Goal: Complete application form

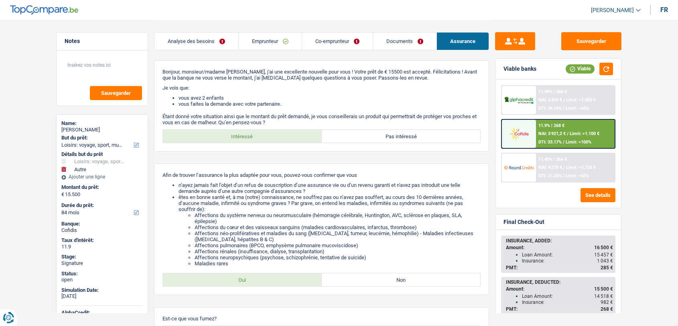
select select "hobbies"
select select "other"
select select "84"
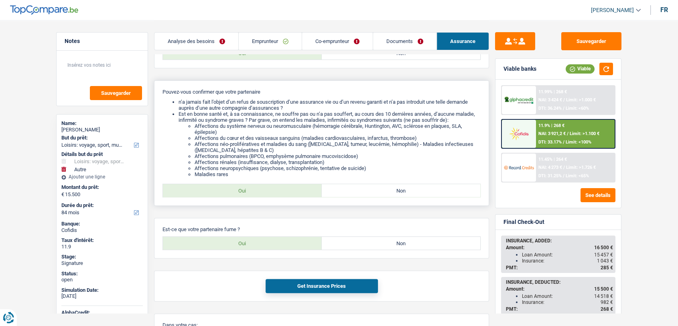
scroll to position [273, 0]
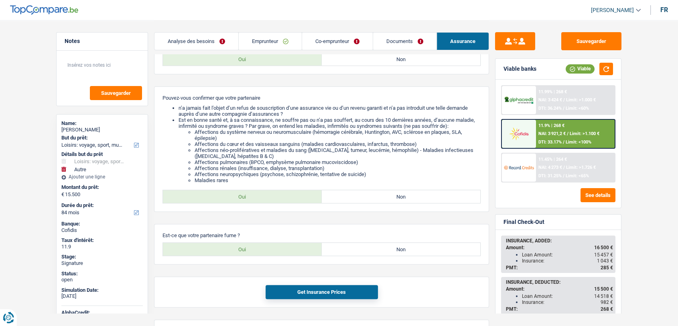
click at [401, 37] on link "Documents" at bounding box center [404, 41] width 63 height 17
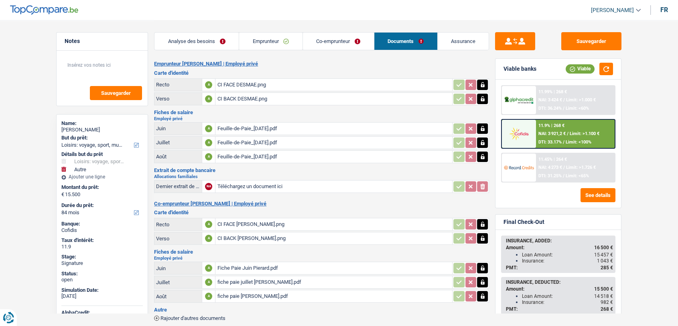
scroll to position [39, 0]
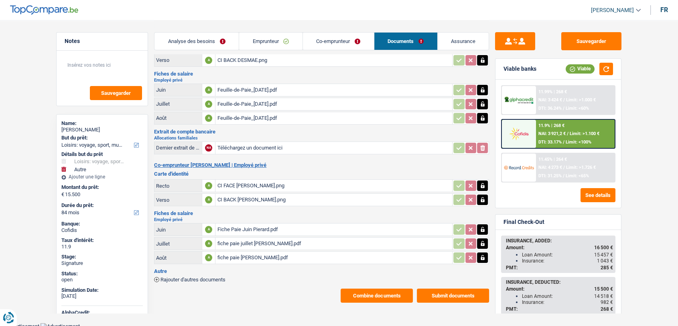
click at [361, 293] on button "Combine documents" at bounding box center [377, 295] width 72 height 14
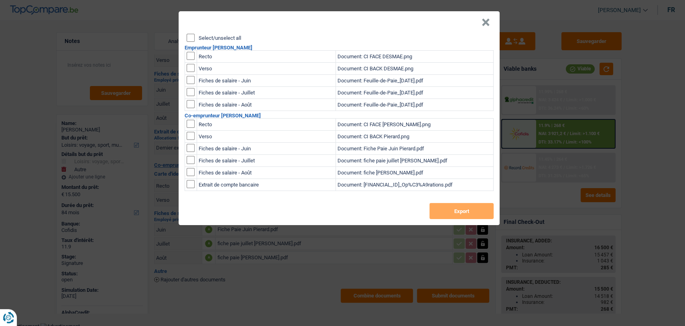
click at [188, 57] on input "checkbox" at bounding box center [191, 56] width 8 height 8
checkbox input "true"
click at [191, 67] on input "checkbox" at bounding box center [191, 68] width 8 height 8
checkbox input "true"
click at [452, 209] on button "Export" at bounding box center [461, 211] width 64 height 16
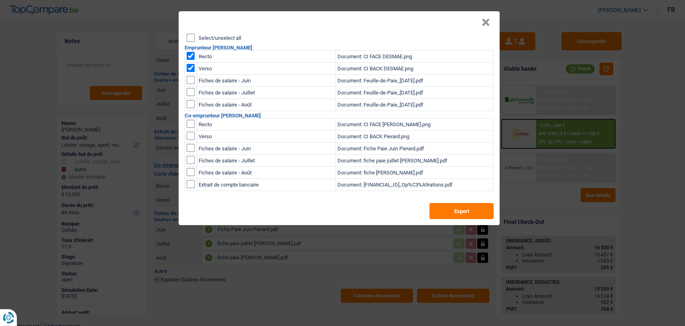
click at [357, 295] on div "× Select/unselect all Emprunteur [PERSON_NAME] Recto Document: CI FACE DESMAE.p…" at bounding box center [342, 163] width 685 height 326
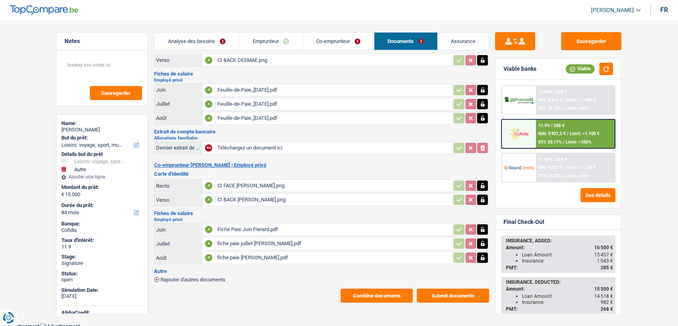
click at [363, 294] on button "Combine documents" at bounding box center [377, 295] width 72 height 14
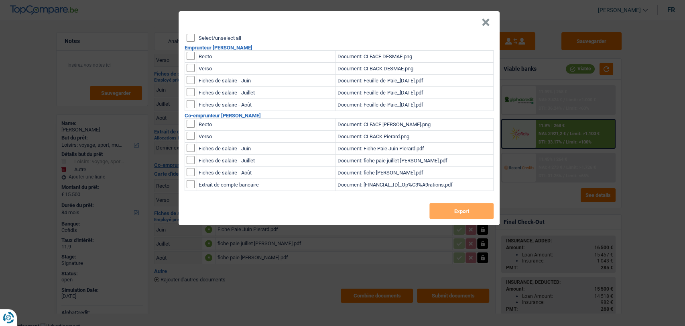
click at [188, 128] on td at bounding box center [191, 124] width 12 height 12
click at [188, 126] on input "checkbox" at bounding box center [191, 124] width 8 height 8
checkbox input "true"
click at [190, 136] on input "checkbox" at bounding box center [191, 136] width 8 height 8
checkbox input "true"
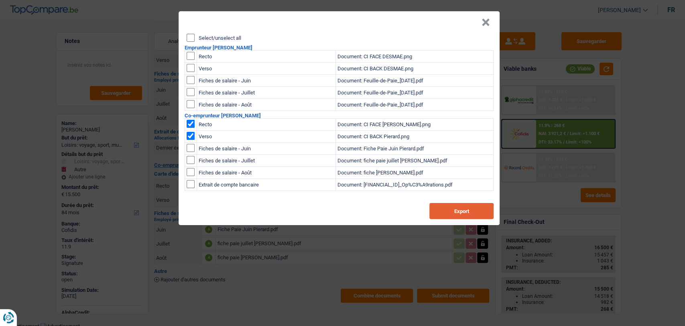
click at [460, 213] on button "Export" at bounding box center [461, 211] width 64 height 16
click at [486, 21] on button "×" at bounding box center [486, 22] width 8 height 8
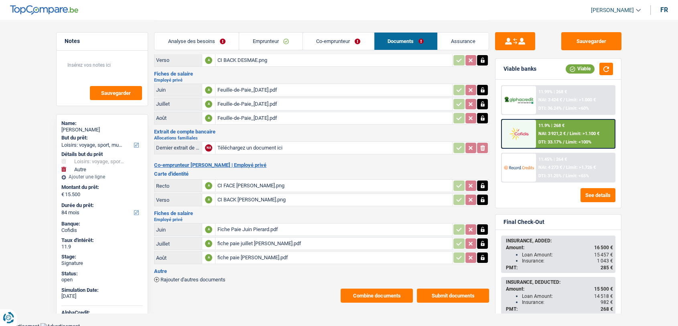
click at [323, 40] on link "Co-emprunteur" at bounding box center [338, 41] width 71 height 17
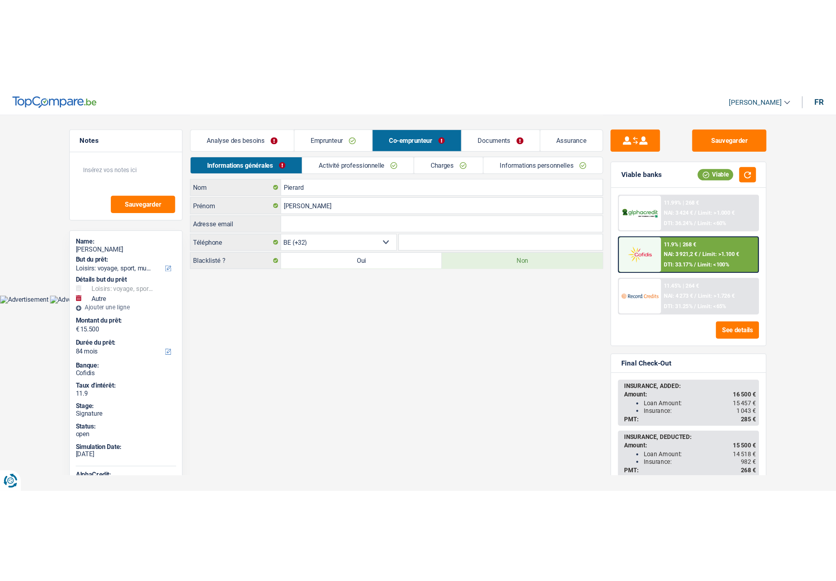
scroll to position [0, 0]
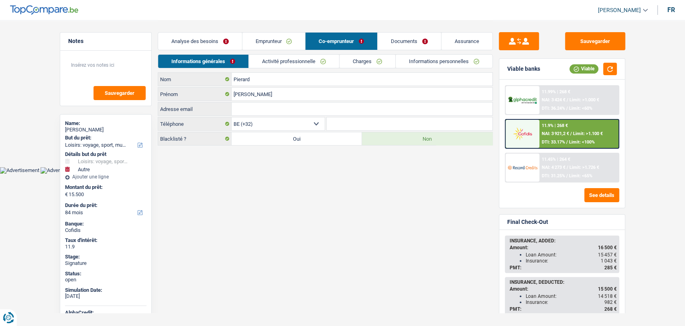
click at [260, 40] on link "Emprunteur" at bounding box center [273, 41] width 63 height 17
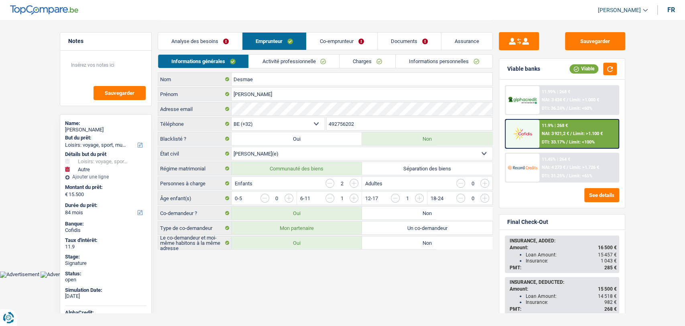
drag, startPoint x: 357, startPoint y: 120, endPoint x: 317, endPoint y: 121, distance: 40.5
click at [317, 121] on div "BE (+32) LU (+352) Sélectionner une option Téléphone 492756202 Téléphone" at bounding box center [325, 124] width 335 height 15
click at [417, 46] on link "Documents" at bounding box center [409, 41] width 63 height 17
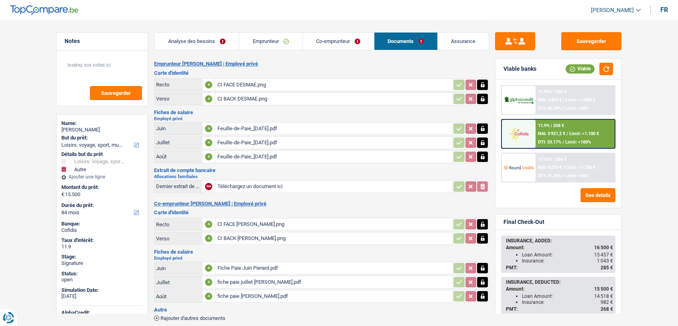
click at [460, 44] on link "Assurance" at bounding box center [463, 41] width 51 height 17
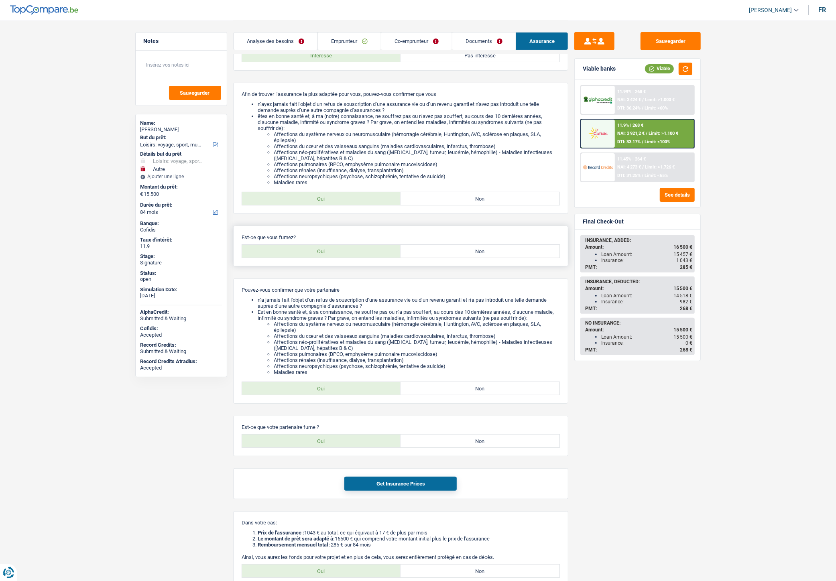
scroll to position [89, 0]
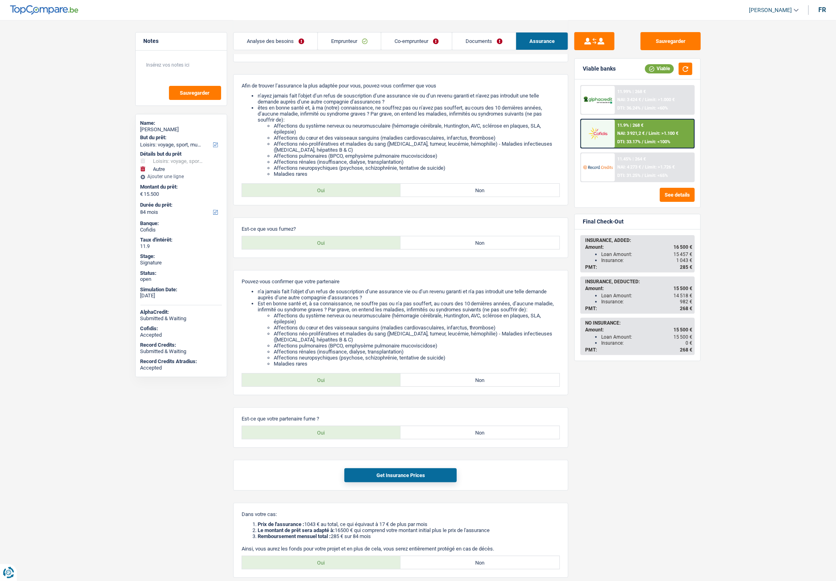
click at [472, 43] on link "Documents" at bounding box center [483, 41] width 63 height 17
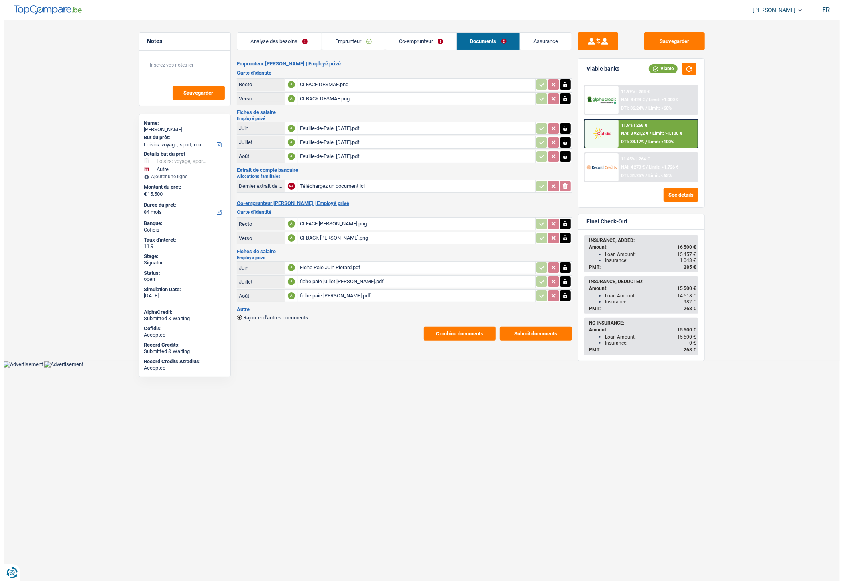
scroll to position [0, 0]
click at [287, 315] on span "Rajouter d'autres documents" at bounding box center [275, 317] width 65 height 5
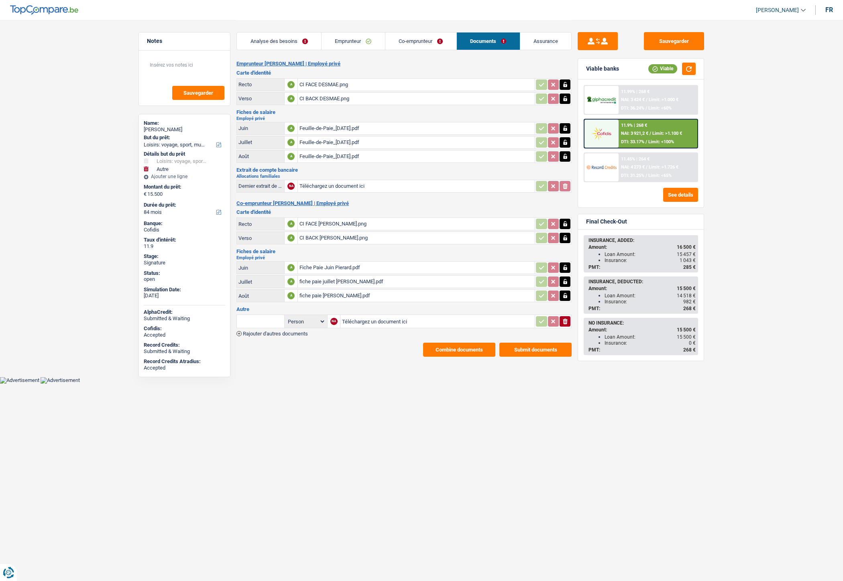
click at [279, 325] on span "Rajouter d'autres documents" at bounding box center [275, 333] width 65 height 5
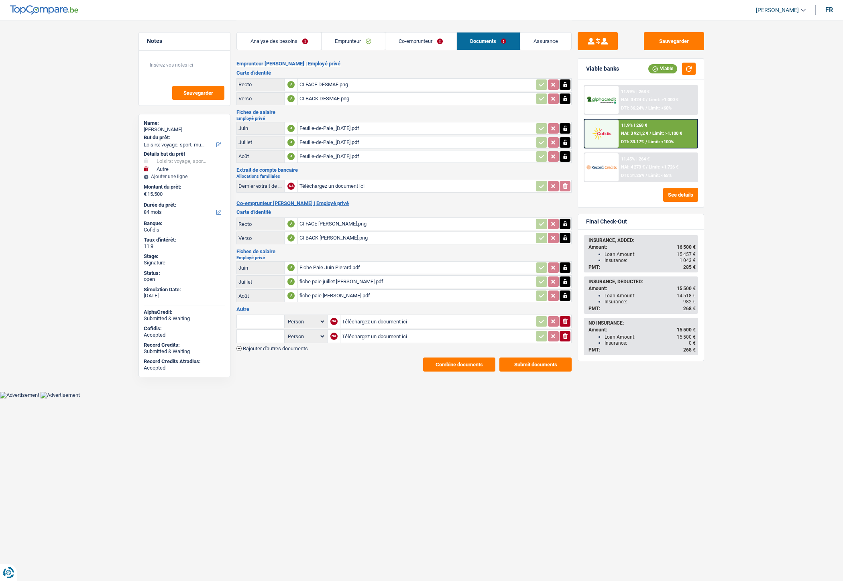
click at [277, 325] on span "Rajouter d'autres documents" at bounding box center [275, 348] width 65 height 5
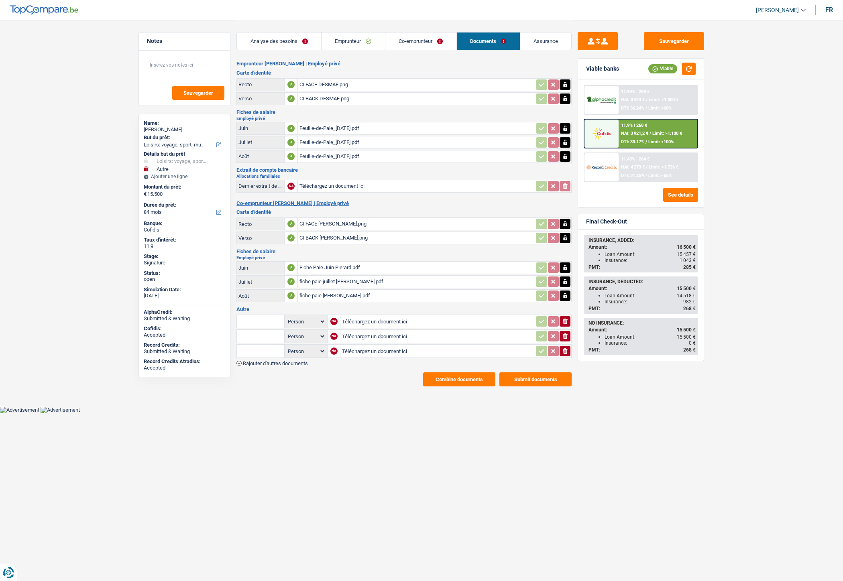
drag, startPoint x: 278, startPoint y: 358, endPoint x: 303, endPoint y: 332, distance: 36.6
click at [278, 325] on span "Rajouter d'autres documents" at bounding box center [275, 363] width 65 height 5
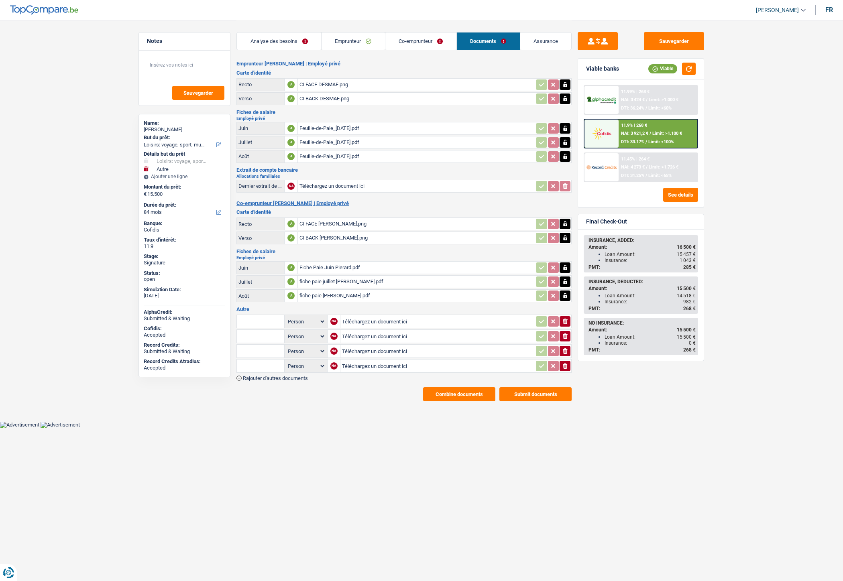
click at [371, 315] on input "Téléchargez un document ici" at bounding box center [437, 321] width 191 height 12
type input "C:\fakepath\IMG-20250923-WA0022.jpg"
drag, startPoint x: 368, startPoint y: 331, endPoint x: 370, endPoint y: 322, distance: 9.2
click at [369, 325] on input "Téléchargez un document ici" at bounding box center [437, 336] width 191 height 12
type input "C:\fakepath\IMG-20250923-WA0024.jpg"
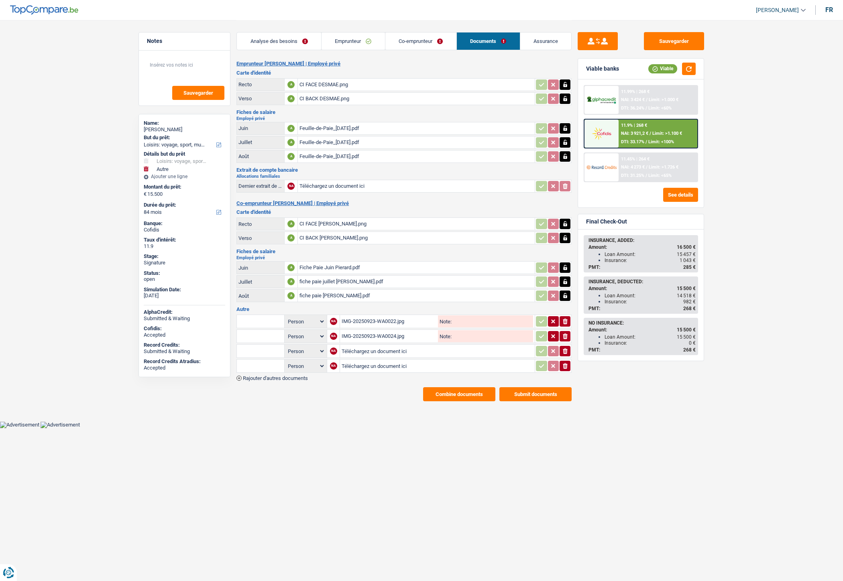
click at [370, 325] on input "Téléchargez un document ici" at bounding box center [437, 351] width 191 height 12
type input "C:\fakepath\Extrait Mme Desmae.pdf"
drag, startPoint x: 393, startPoint y: 359, endPoint x: 380, endPoint y: 336, distance: 26.4
click at [393, 325] on input "Téléchargez un document ici" at bounding box center [437, 366] width 191 height 12
type input "C:\fakepath\Extrait M Desmae.pdf"
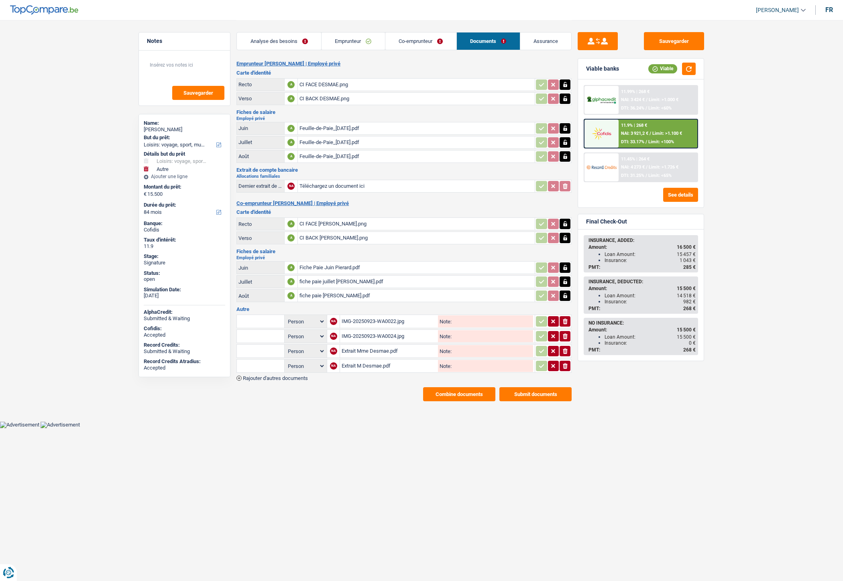
click at [267, 319] on input "text" at bounding box center [260, 321] width 44 height 13
click at [276, 325] on li "Carte bancaire" at bounding box center [282, 337] width 82 height 10
type input "Carte bancaire"
click at [263, 325] on input "text" at bounding box center [260, 336] width 44 height 13
click at [261, 325] on li "Carte bancaire" at bounding box center [282, 352] width 82 height 10
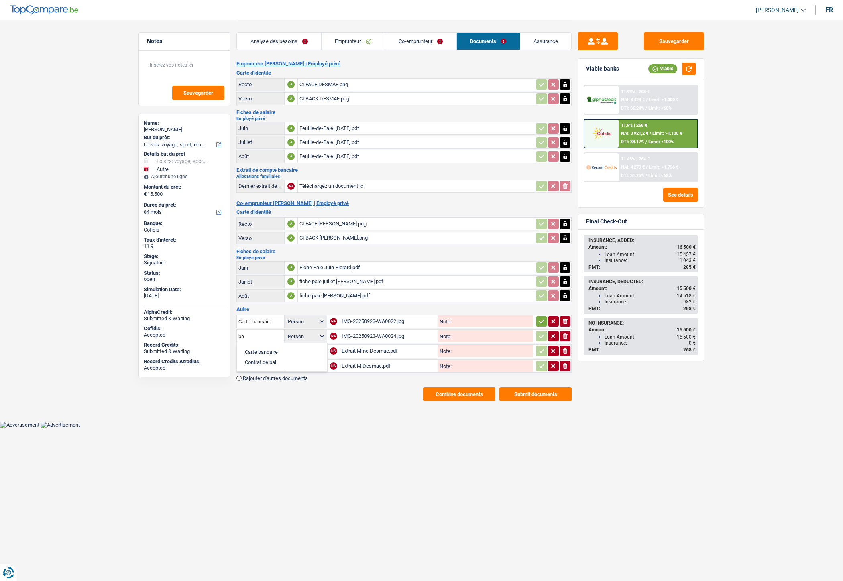
type input "Carte bancaire"
click at [256, 325] on input "text" at bounding box center [260, 351] width 44 height 13
click at [254, 325] on li "Extraits de compte de toutes les transactions 3 derniers mois" at bounding box center [317, 387] width 153 height 10
type input "Extraits de compte de toutes les transactions 3 derniers mois"
click at [248, 325] on input "text" at bounding box center [260, 366] width 44 height 13
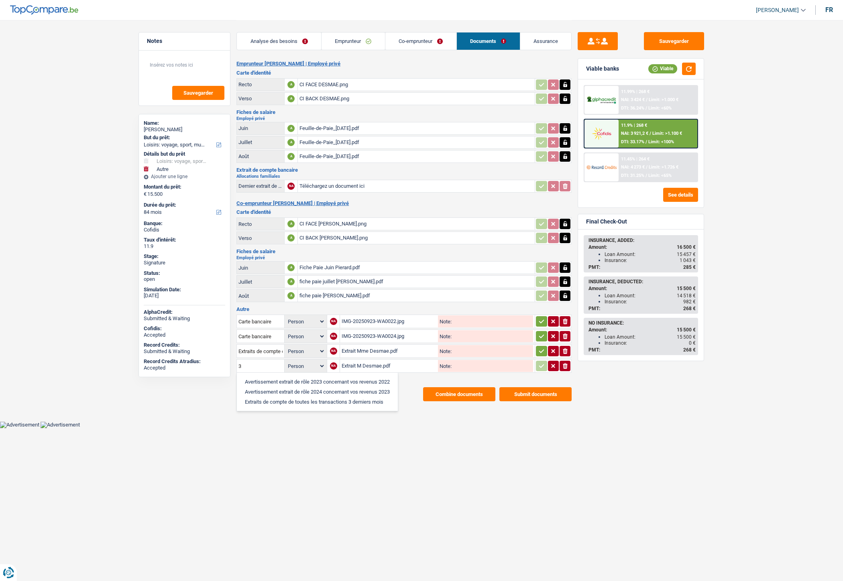
click at [281, 325] on li "Extraits de compte de toutes les transactions 3 derniers mois" at bounding box center [317, 402] width 153 height 10
type input "Extraits de compte de toutes les transactions 3 derniers mois"
click at [541, 317] on icon "button" at bounding box center [541, 321] width 6 height 8
click at [538, 325] on icon "button" at bounding box center [541, 336] width 6 height 8
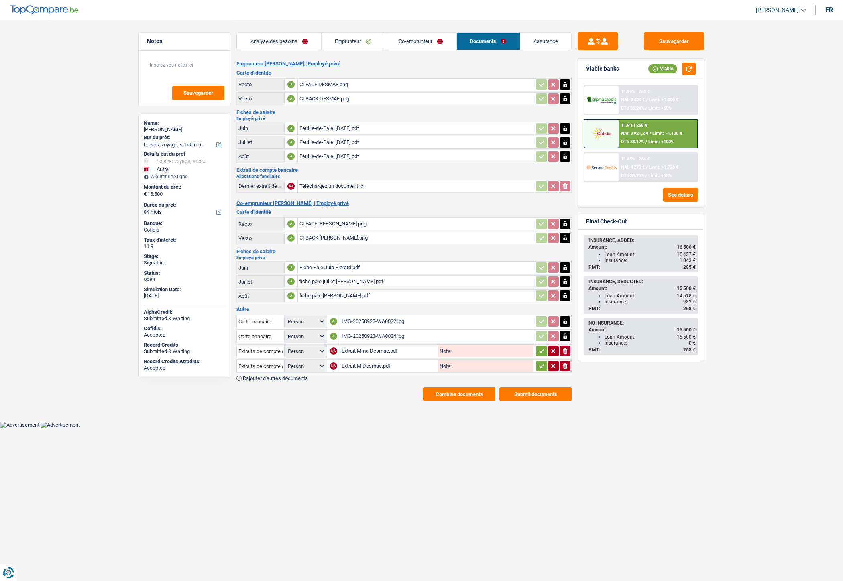
click at [542, 325] on icon "button" at bounding box center [541, 351] width 6 height 8
click at [539, 325] on icon "button" at bounding box center [541, 366] width 6 height 8
click at [665, 41] on button "Sauvegarder" at bounding box center [674, 41] width 60 height 18
click at [459, 325] on button "Combine documents" at bounding box center [459, 394] width 72 height 14
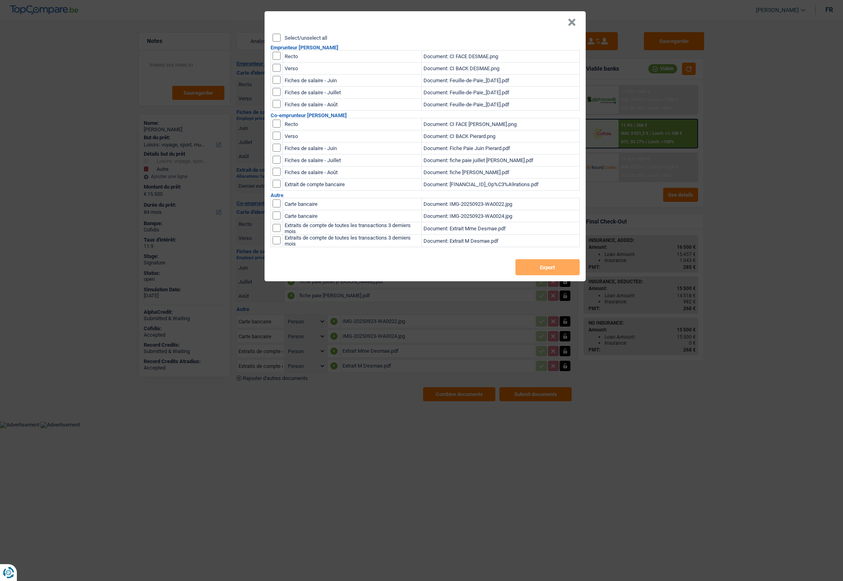
click at [278, 37] on input "Select/unselect all" at bounding box center [277, 38] width 8 height 8
checkbox input "true"
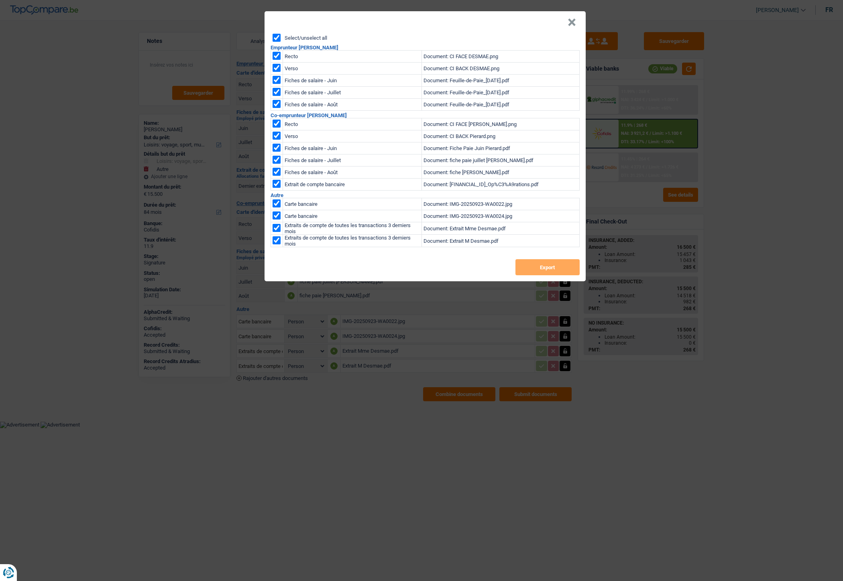
checkbox input "true"
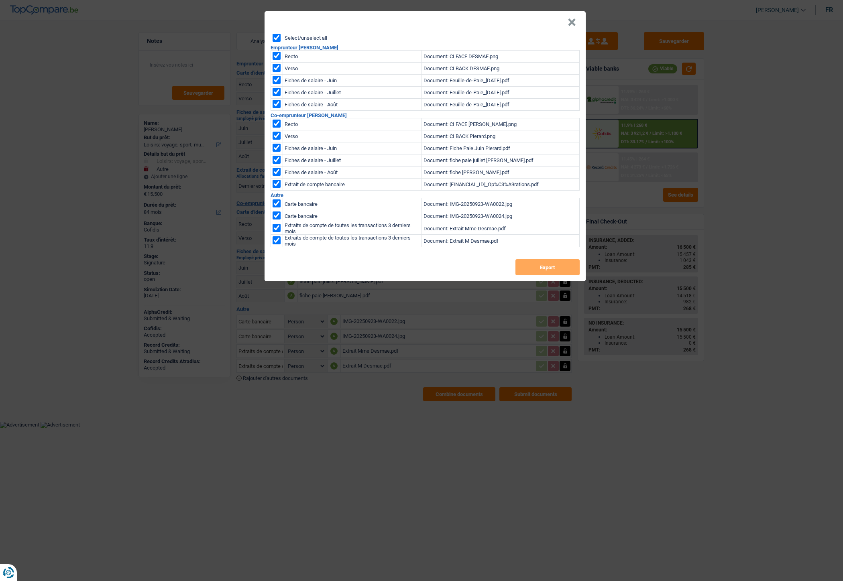
checkbox input "true"
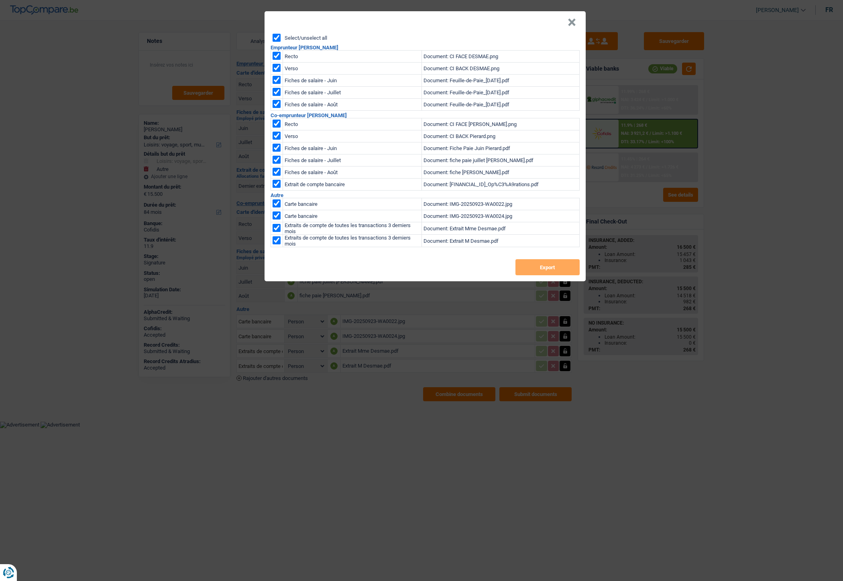
checkbox input "true"
click at [530, 269] on button "Export" at bounding box center [547, 267] width 64 height 16
drag, startPoint x: 573, startPoint y: 21, endPoint x: 578, endPoint y: 24, distance: 5.9
click at [573, 21] on button "×" at bounding box center [572, 22] width 8 height 8
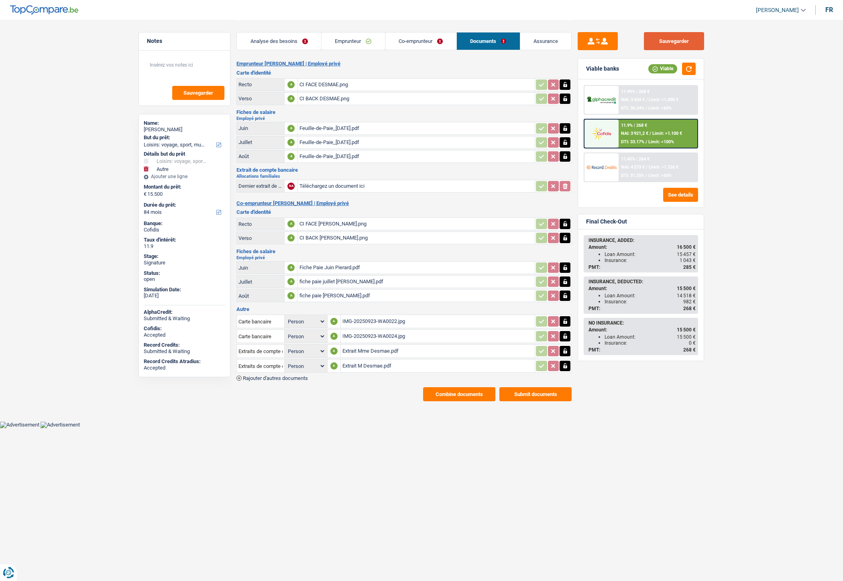
click at [677, 38] on button "Sauvegarder" at bounding box center [674, 41] width 60 height 18
click at [294, 39] on link "Analyse des besoins" at bounding box center [279, 41] width 84 height 17
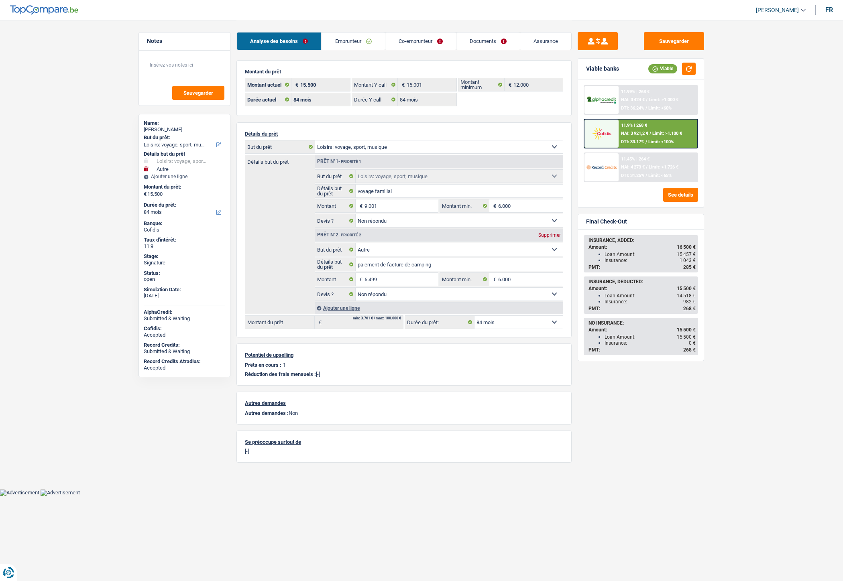
click at [352, 310] on div "Ajouter une ligne" at bounding box center [439, 308] width 248 height 12
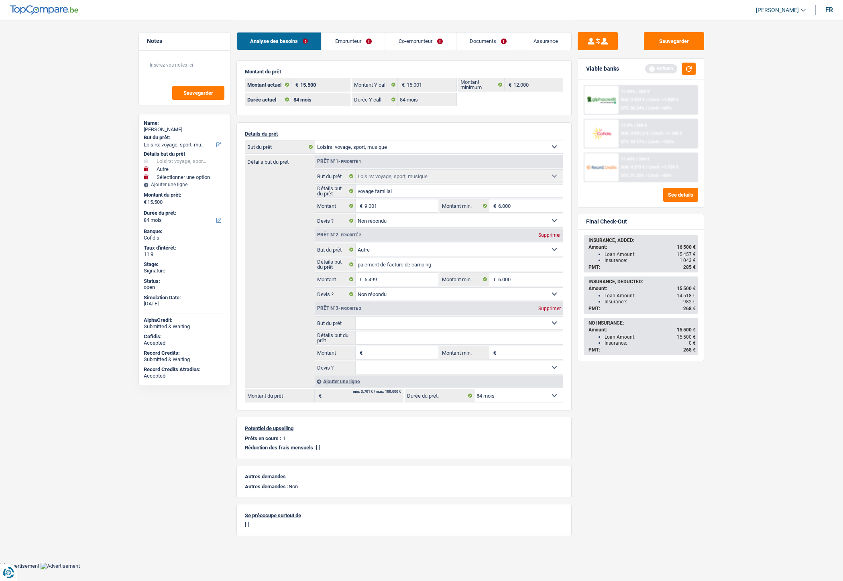
click at [366, 325] on input "Montant" at bounding box center [400, 352] width 73 height 13
type input "1.000"
type input "16.500"
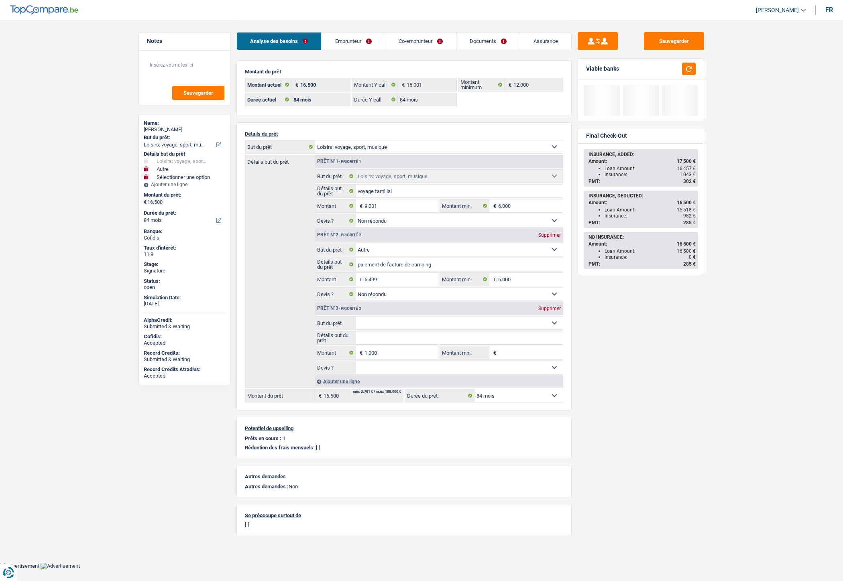
click at [368, 323] on select "Confort maison: meubles, textile, peinture, électroménager, outillage non-profe…" at bounding box center [460, 323] width 208 height 13
select select "insurance"
click at [356, 318] on select "Confort maison: meubles, textile, peinture, électroménager, outillage non-profe…" at bounding box center [460, 323] width 208 height 13
select select "insurance"
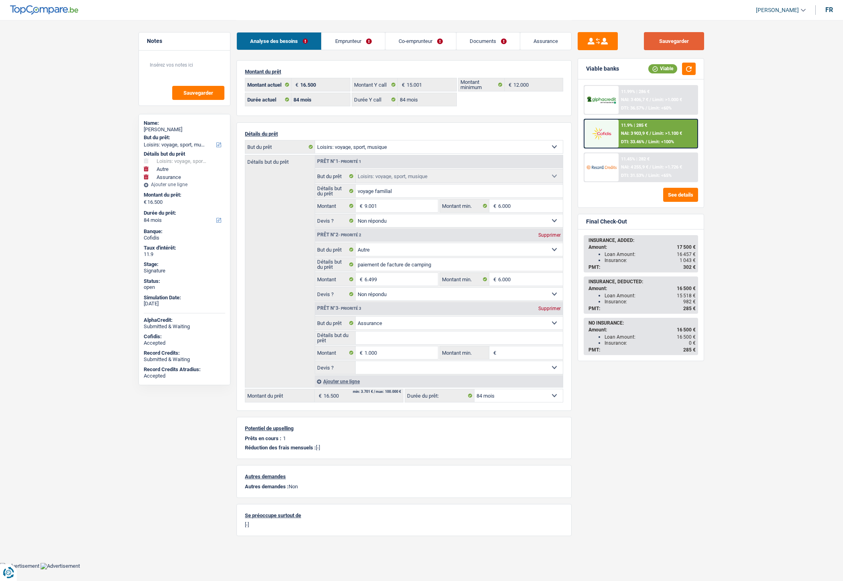
click at [665, 38] on button "Sauvegarder" at bounding box center [674, 41] width 60 height 18
click at [640, 139] on span "DTI: 33.46%" at bounding box center [632, 141] width 23 height 5
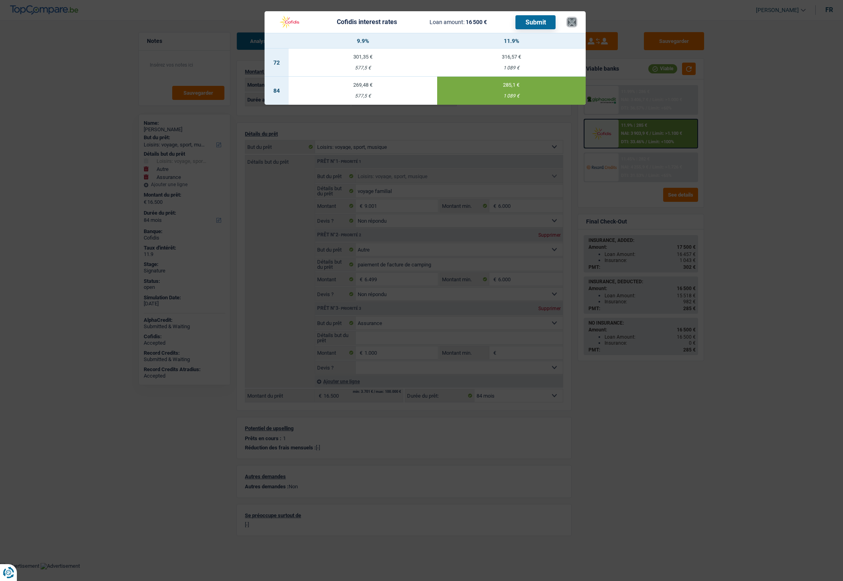
click at [570, 22] on button "×" at bounding box center [572, 22] width 8 height 8
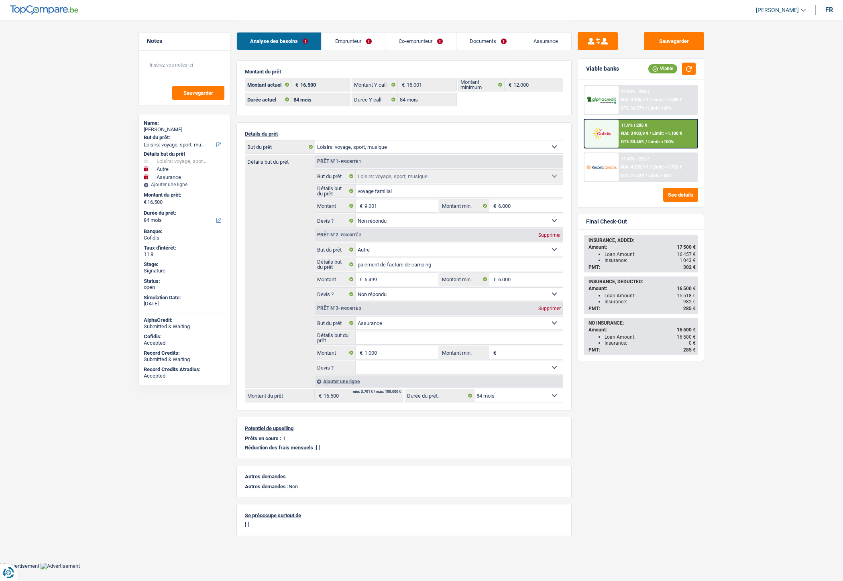
click at [640, 127] on div "11.9% | 285 € NAI: 3 903,9 € / Limit: >1.100 € DTI: 33.46% / Limit: <100%" at bounding box center [657, 134] width 79 height 28
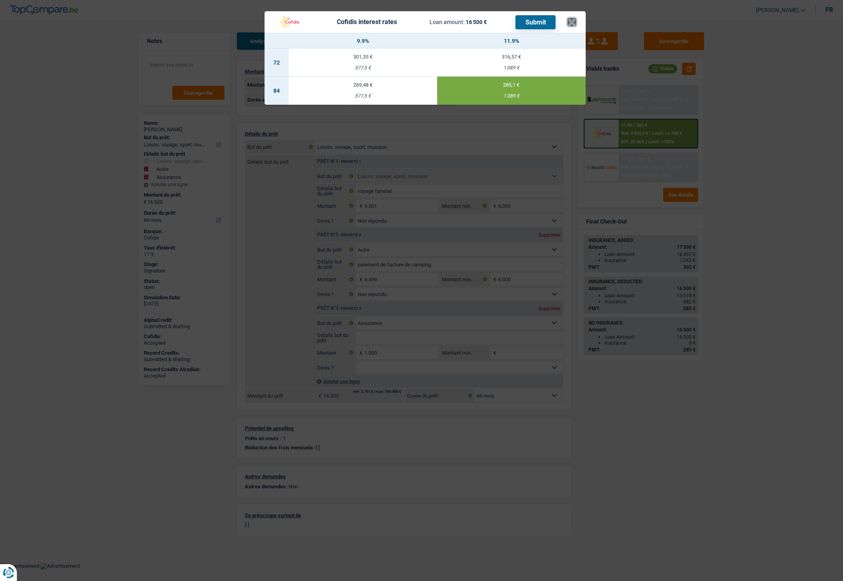
click at [572, 24] on button "×" at bounding box center [572, 22] width 8 height 8
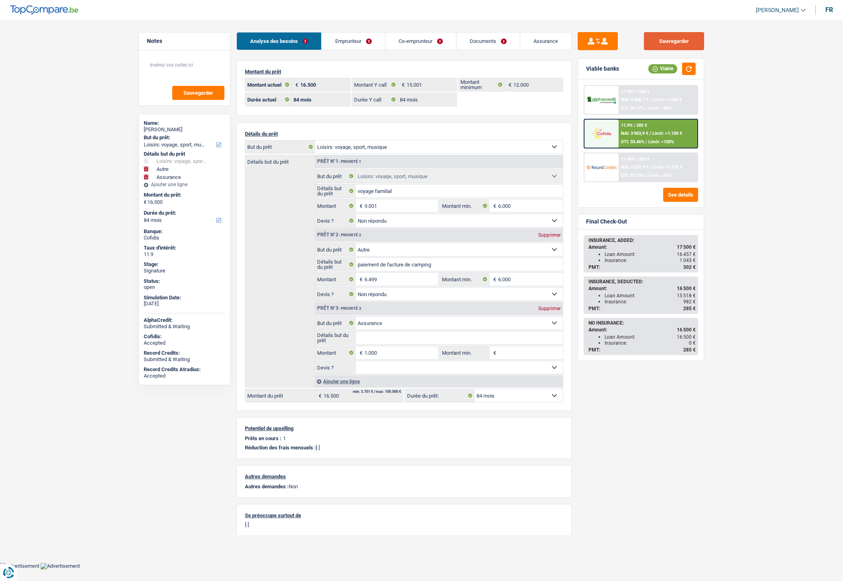
click at [655, 38] on button "Sauvegarder" at bounding box center [674, 41] width 60 height 18
click at [678, 69] on button "button" at bounding box center [689, 69] width 14 height 12
click at [626, 121] on div "11.9% | 285 € NAI: 3 903,9 € / Limit: >1.100 € DTI: 33.46% / Limit: <100%" at bounding box center [657, 134] width 79 height 28
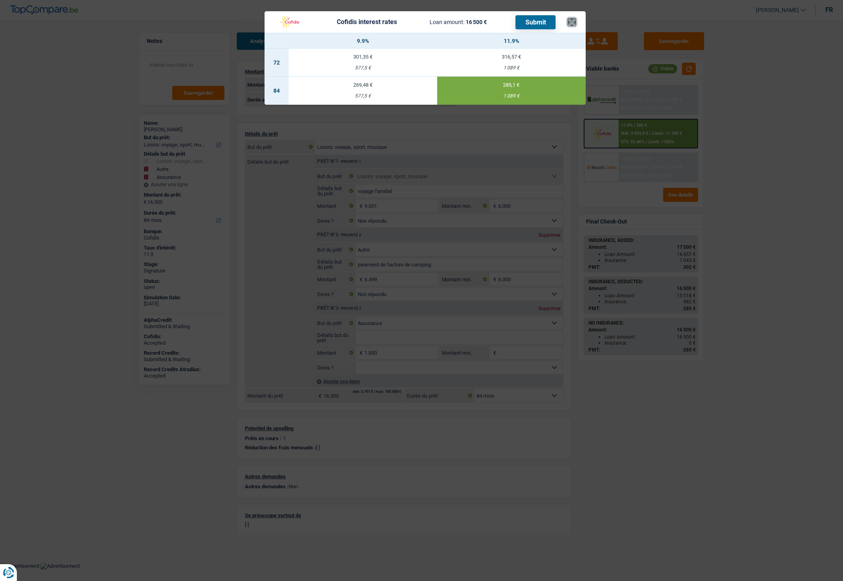
click at [570, 22] on button "×" at bounding box center [572, 22] width 8 height 8
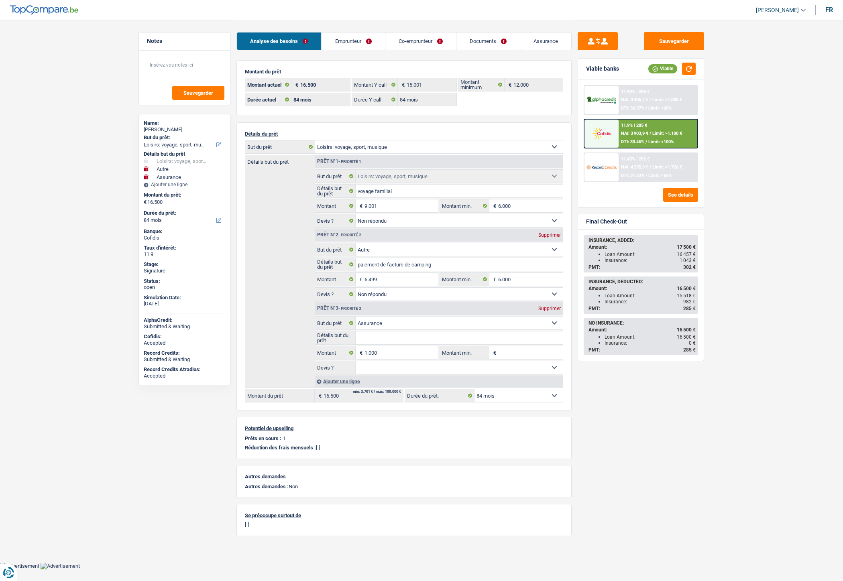
click at [366, 42] on link "Emprunteur" at bounding box center [352, 41] width 63 height 17
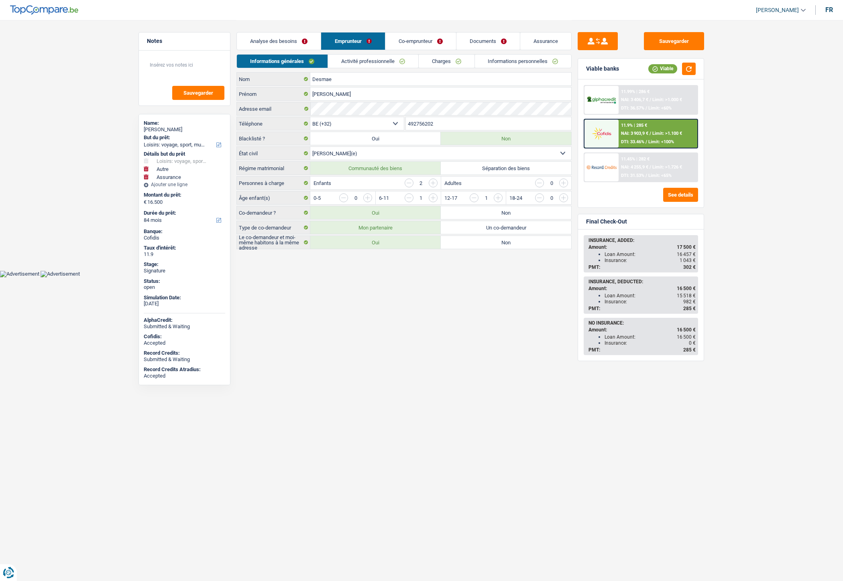
click at [417, 43] on link "Co-emprunteur" at bounding box center [420, 41] width 71 height 17
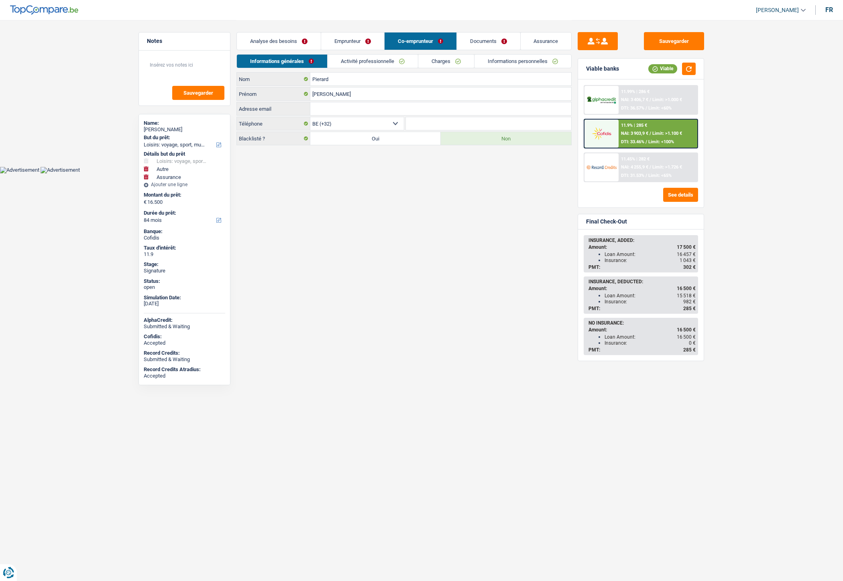
click at [332, 42] on link "Emprunteur" at bounding box center [352, 41] width 63 height 17
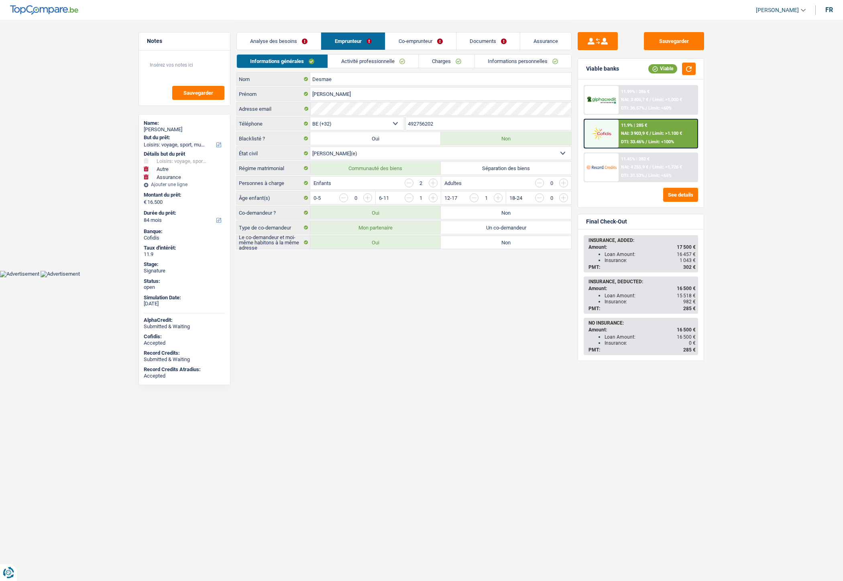
click at [507, 60] on link "Informations personnelles" at bounding box center [523, 61] width 97 height 13
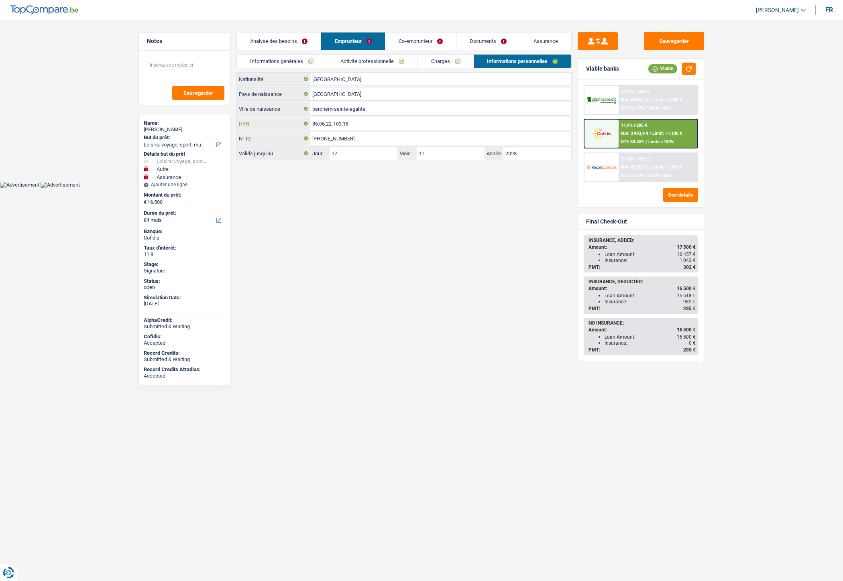
drag, startPoint x: 360, startPoint y: 124, endPoint x: 313, endPoint y: 121, distance: 46.7
click at [313, 121] on input "86.06.22-103.18" at bounding box center [440, 123] width 261 height 13
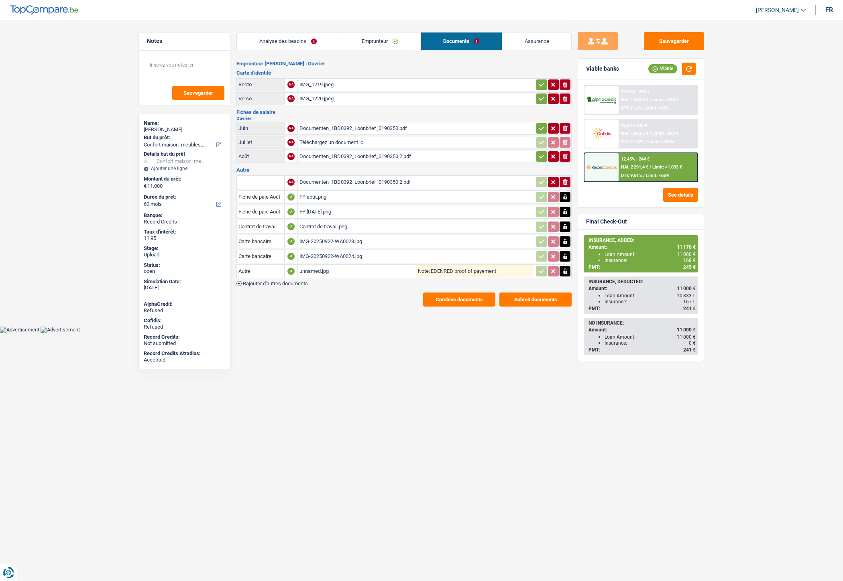
select select "household"
select select "60"
click at [318, 154] on div "Documenten_1BD0392_Loonbrief_0190350 2.pdf" at bounding box center [416, 157] width 234 height 12
click at [308, 210] on div "FP aout2.png" at bounding box center [416, 212] width 234 height 12
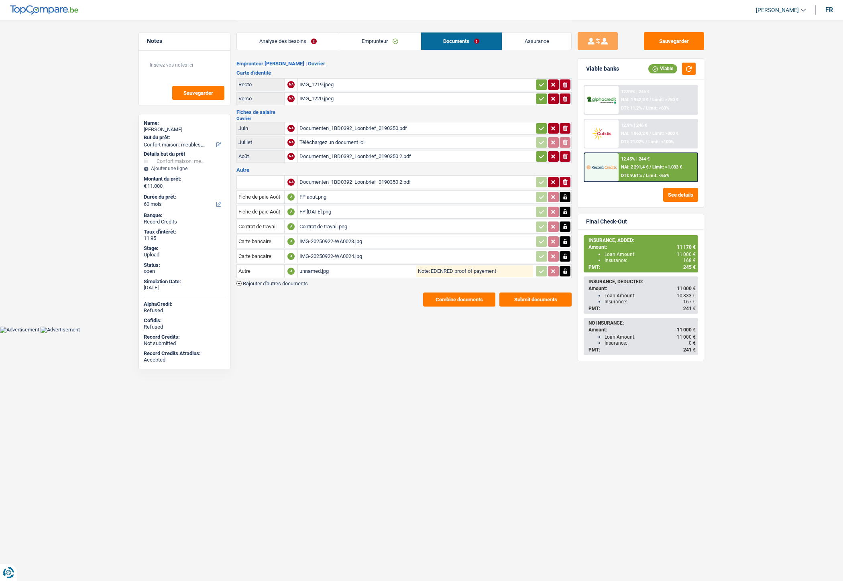
click at [311, 193] on div "FP aout.png" at bounding box center [416, 197] width 234 height 12
